Goal: Information Seeking & Learning: Stay updated

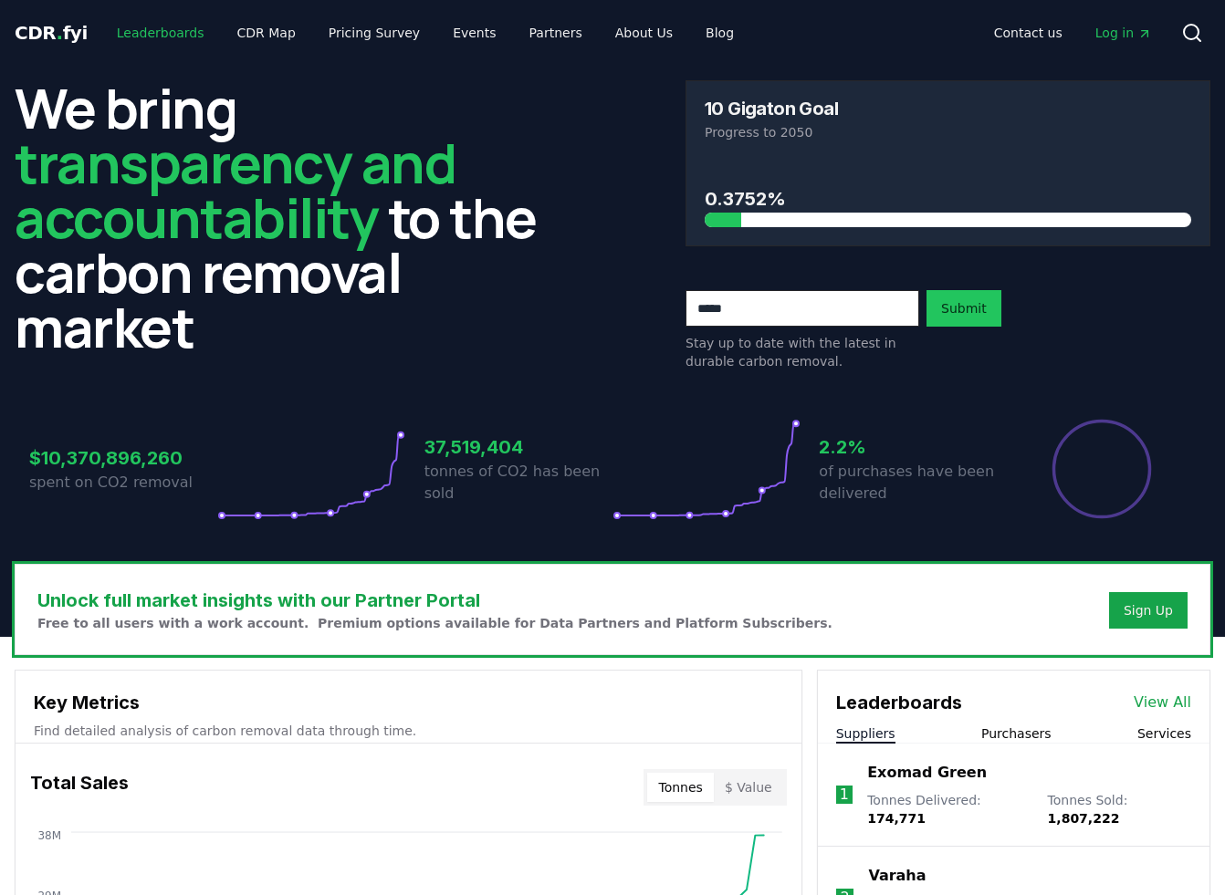
click at [155, 38] on link "Leaderboards" at bounding box center [160, 32] width 117 height 33
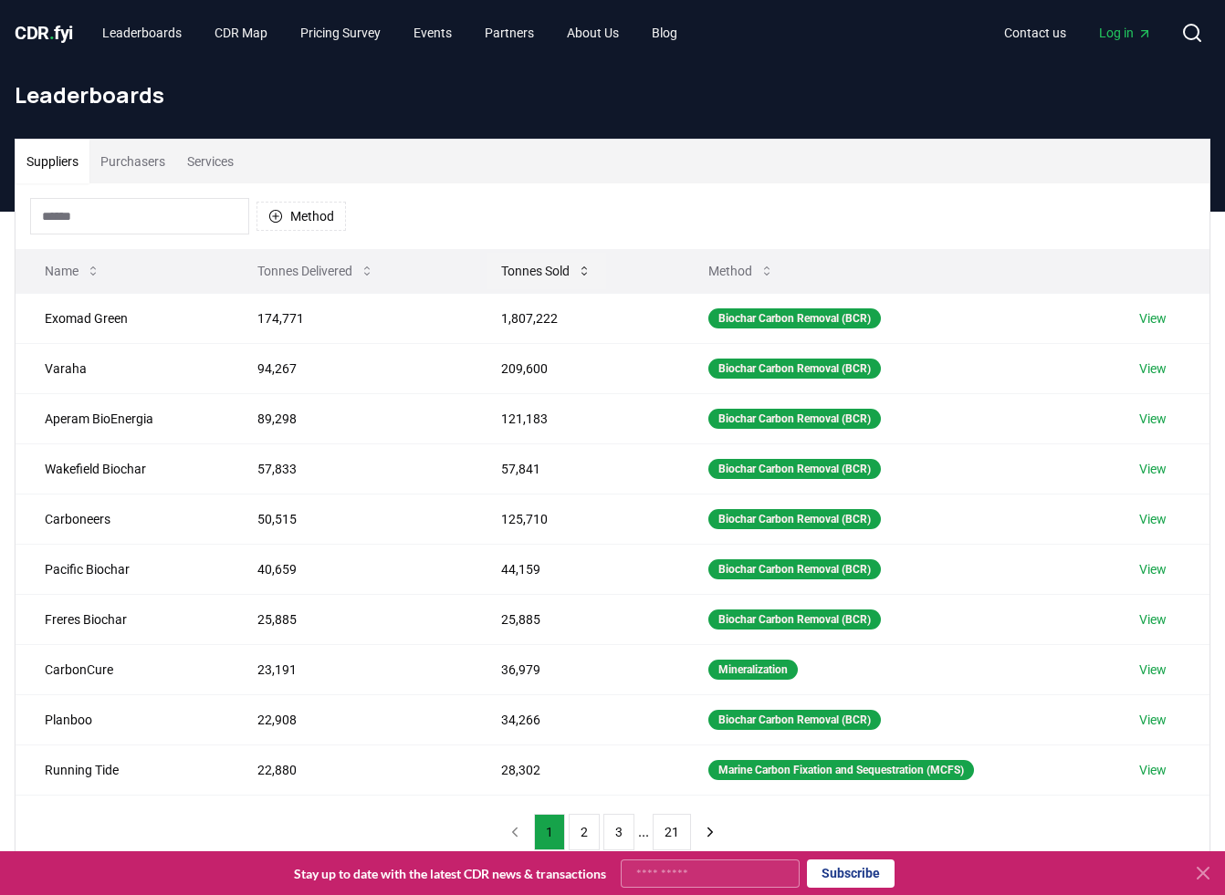
click at [535, 267] on button "Tonnes Sold" at bounding box center [546, 271] width 120 height 37
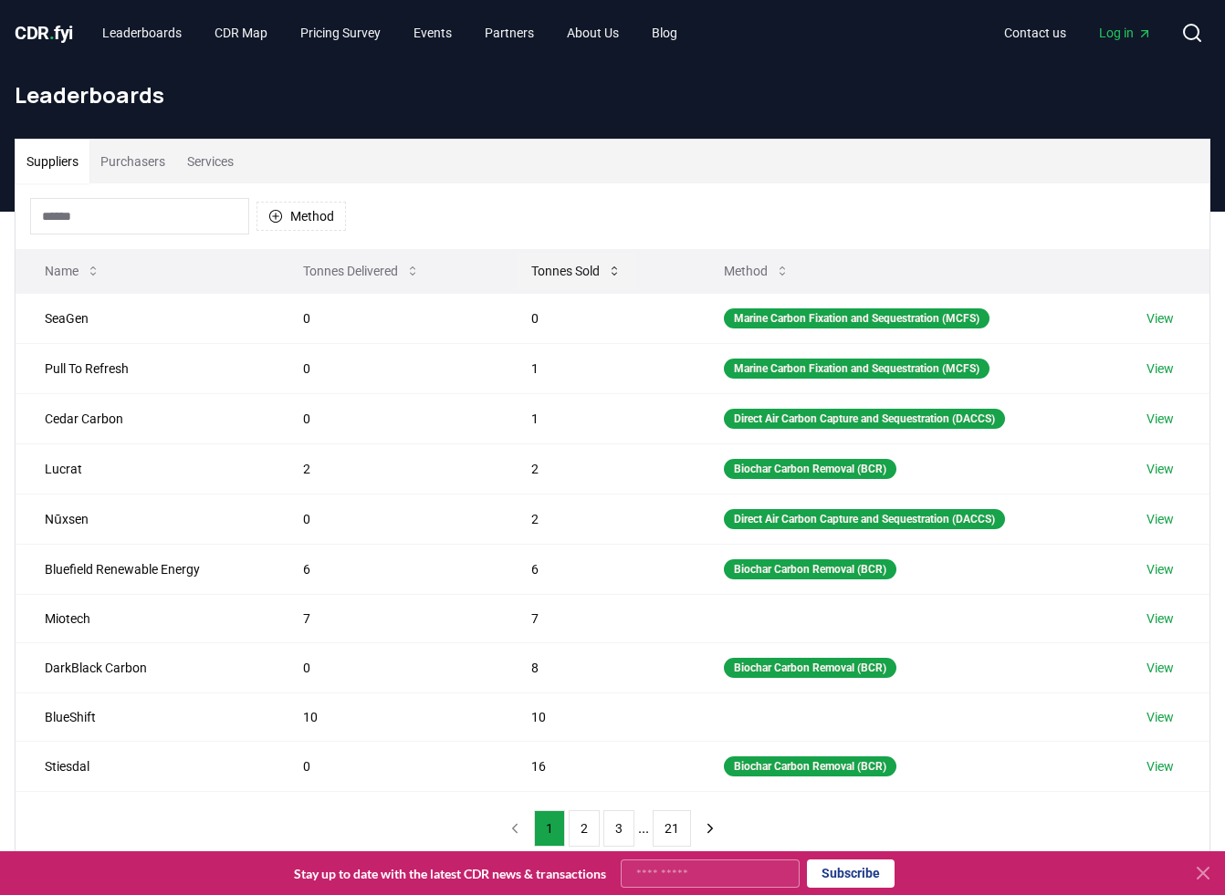
click at [540, 268] on button "Tonnes Sold" at bounding box center [577, 271] width 120 height 37
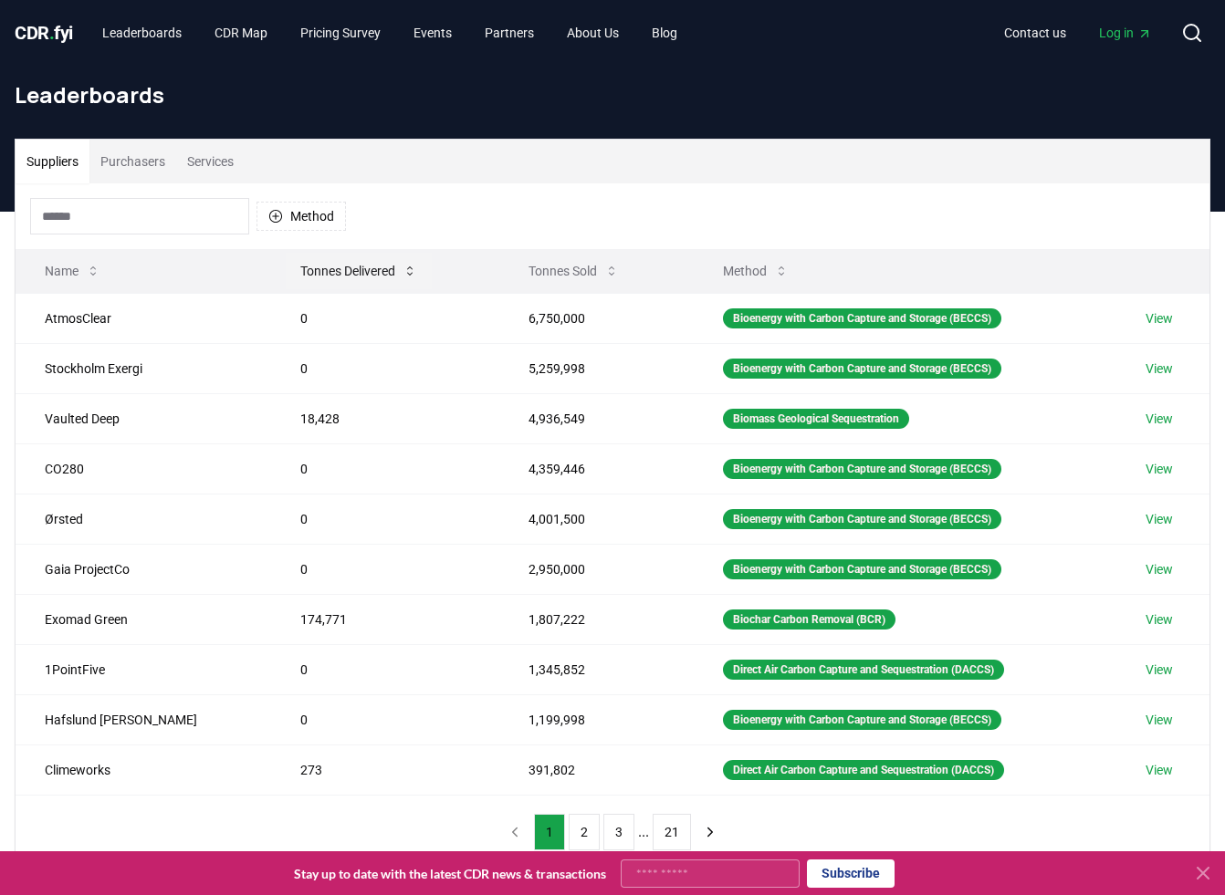
click at [288, 274] on button "Tonnes Delivered" at bounding box center [359, 271] width 146 height 37
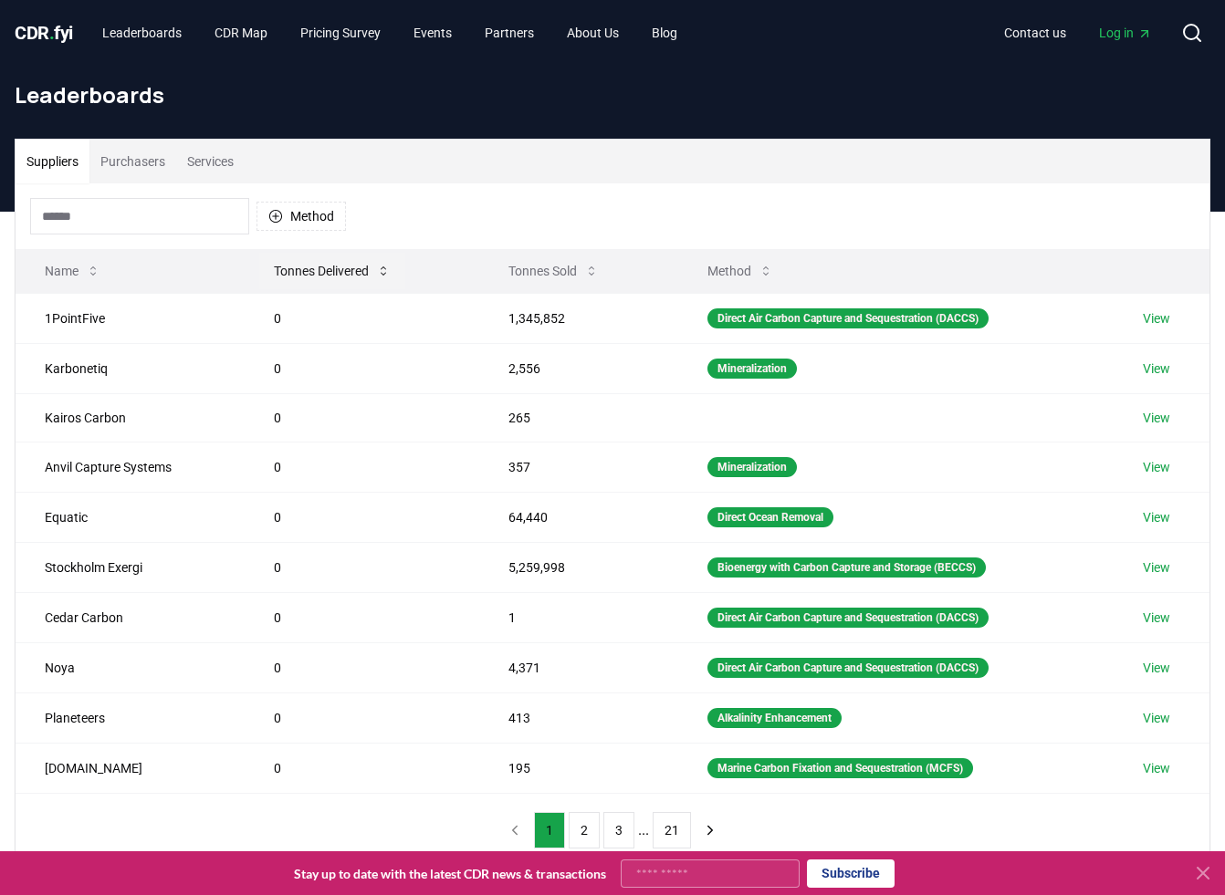
click at [288, 274] on button "Tonnes Delivered" at bounding box center [332, 271] width 146 height 37
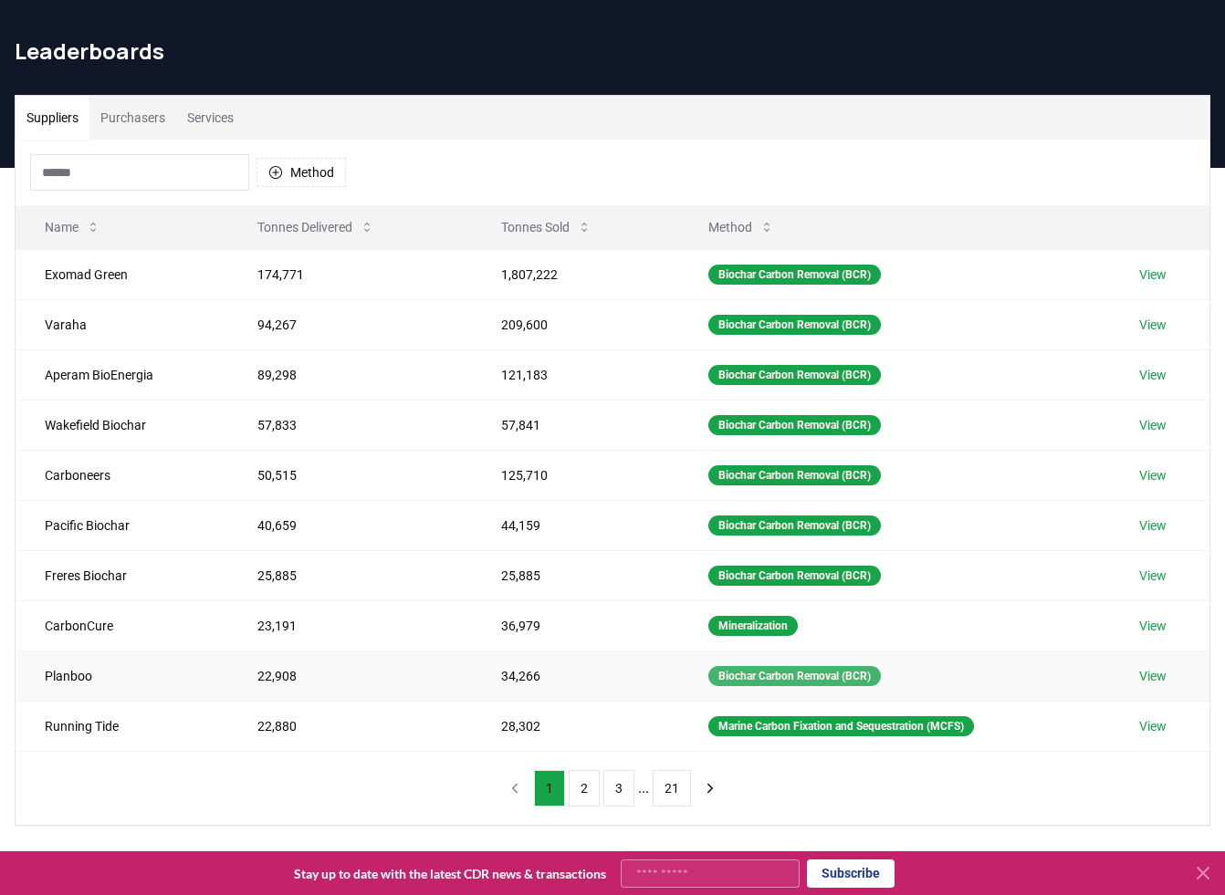
scroll to position [45, 0]
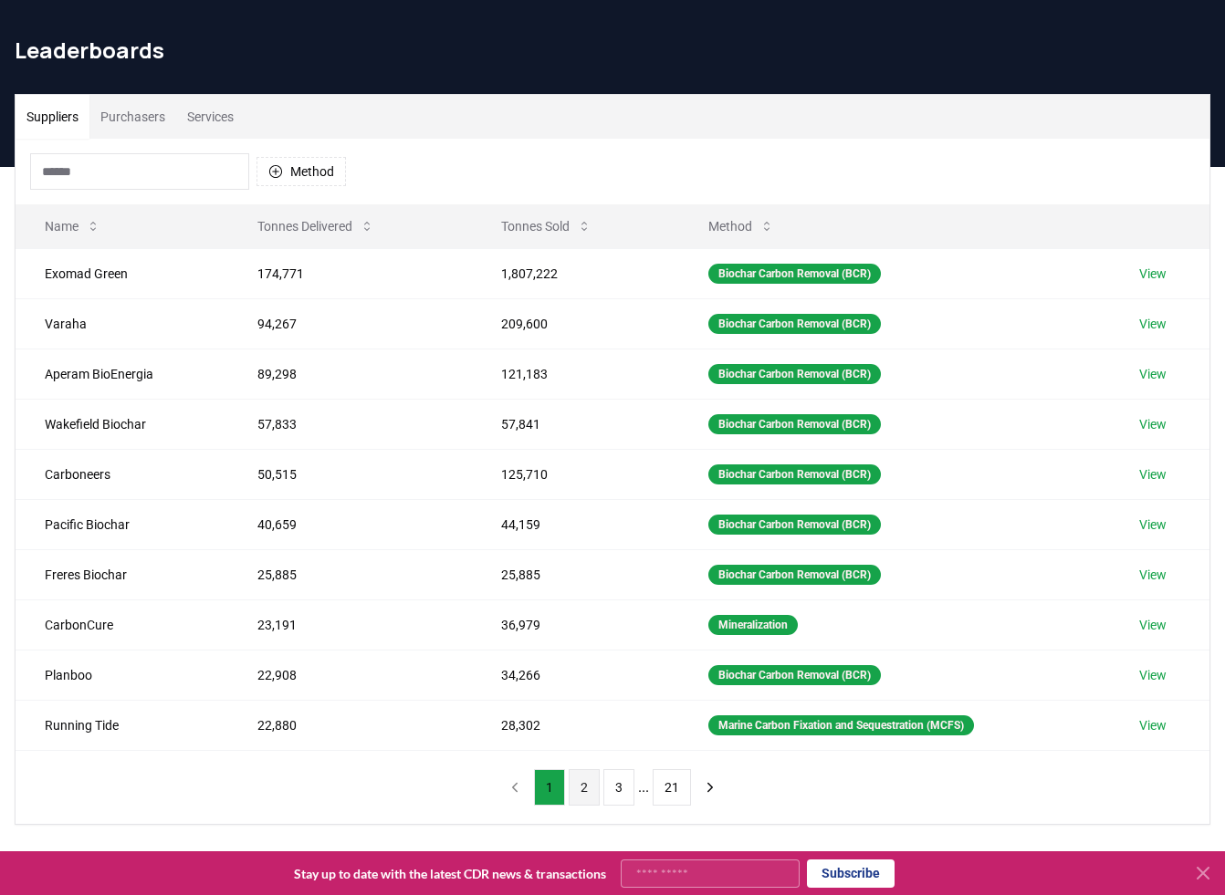
click at [582, 782] on button "2" at bounding box center [584, 787] width 31 height 37
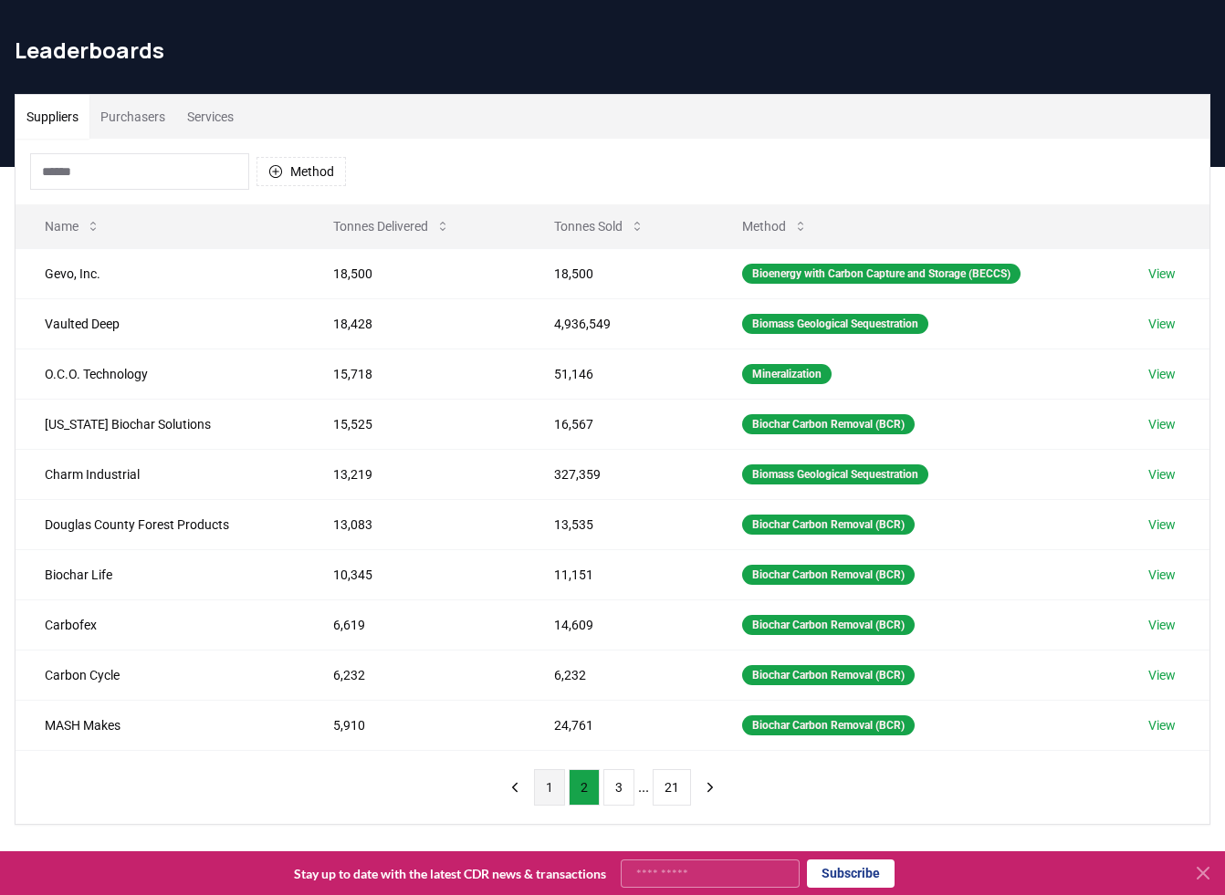
click at [551, 790] on button "1" at bounding box center [549, 787] width 31 height 37
